Goal: Task Accomplishment & Management: Manage account settings

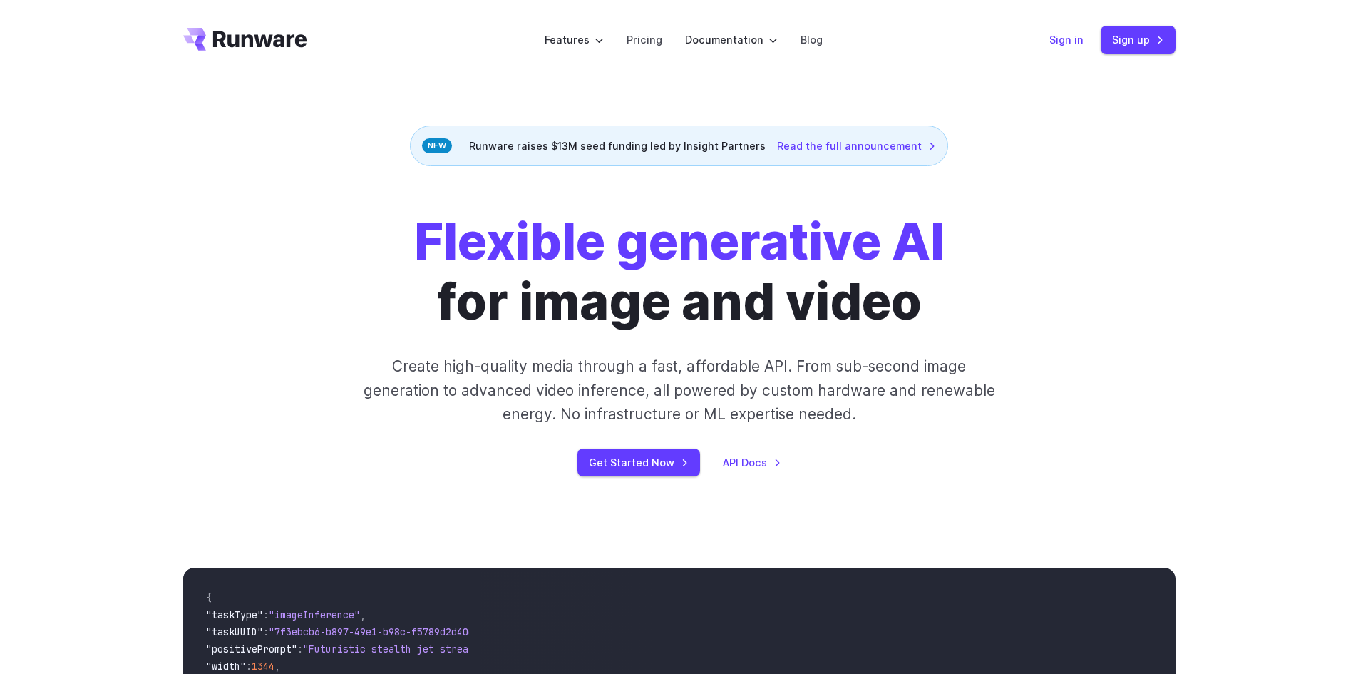
click at [1074, 46] on link "Sign in" at bounding box center [1066, 39] width 34 height 16
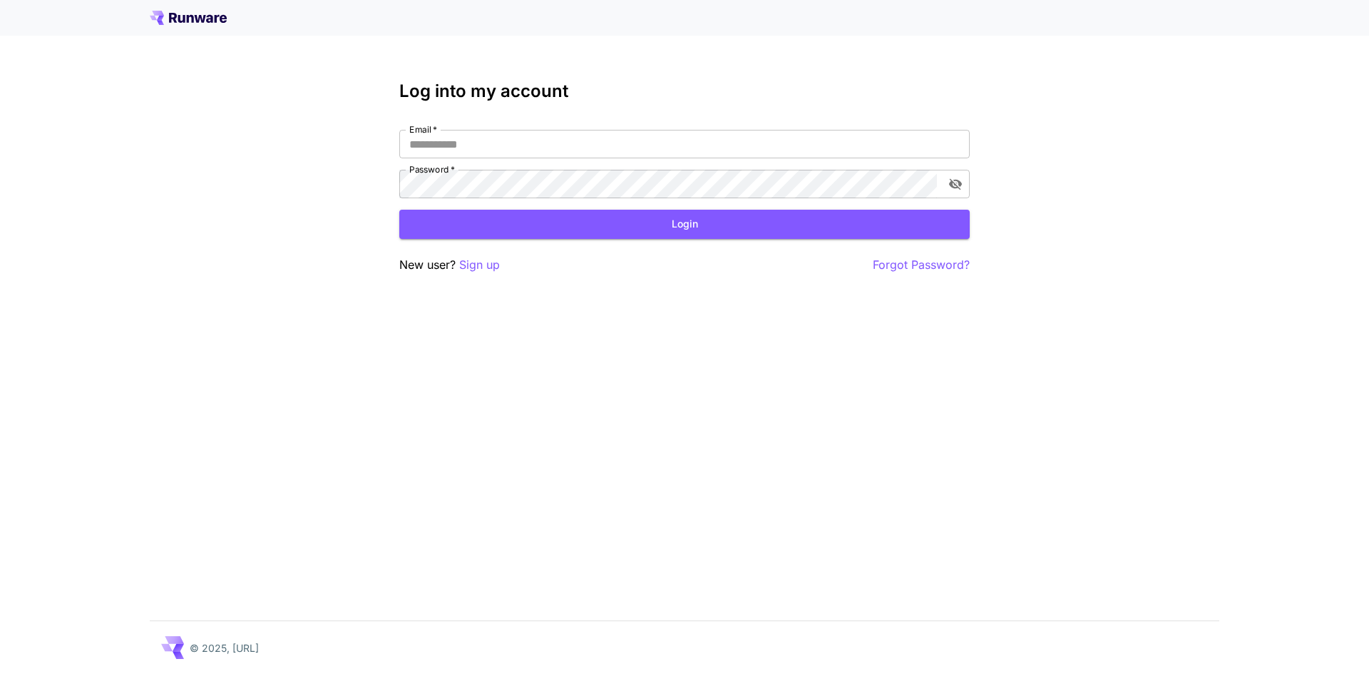
click at [162, 16] on icon at bounding box center [160, 18] width 7 height 5
